Goal: Transaction & Acquisition: Book appointment/travel/reservation

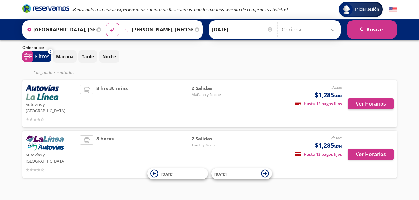
scroll to position [5, 0]
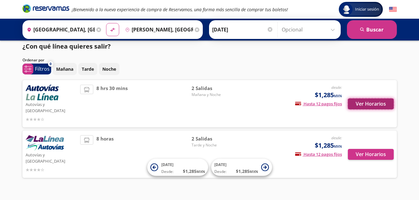
click at [363, 102] on button "Ver Horarios" at bounding box center [371, 104] width 46 height 11
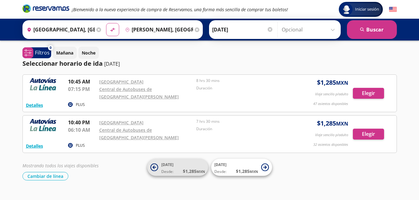
click at [152, 168] on icon at bounding box center [155, 168] width 8 height 8
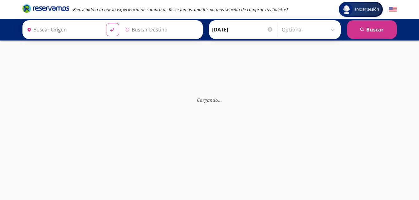
type input "[GEOGRAPHIC_DATA], [GEOGRAPHIC_DATA]"
type input "[PERSON_NAME], [GEOGRAPHIC_DATA]"
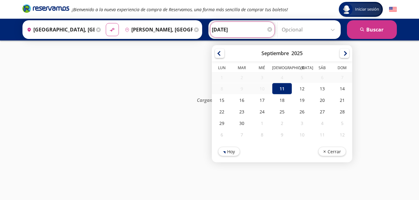
click at [250, 27] on input "[DATE]" at bounding box center [242, 30] width 61 height 16
click at [296, 89] on div "12" at bounding box center [302, 89] width 20 height 12
type input "[DATE]"
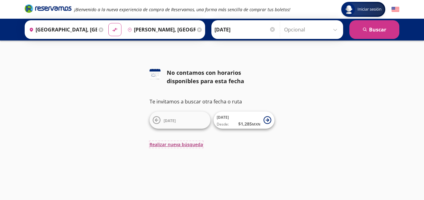
click at [199, 146] on button "Realizar nueva búsqueda" at bounding box center [176, 144] width 53 height 7
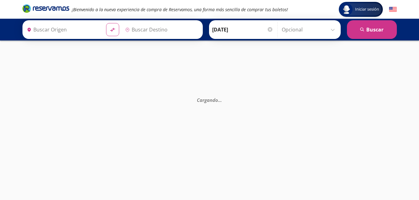
type input "[GEOGRAPHIC_DATA], [GEOGRAPHIC_DATA]"
type input "[PERSON_NAME], [GEOGRAPHIC_DATA]"
type input "[GEOGRAPHIC_DATA], [GEOGRAPHIC_DATA]"
type input "[PERSON_NAME], [GEOGRAPHIC_DATA]"
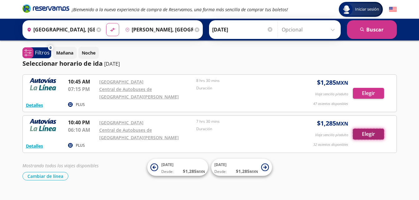
click at [374, 135] on button "Elegir" at bounding box center [368, 134] width 31 height 11
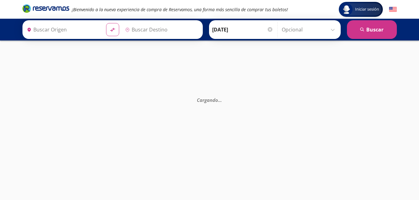
type input "[PERSON_NAME], [GEOGRAPHIC_DATA]"
type input "[GEOGRAPHIC_DATA], [GEOGRAPHIC_DATA]"
